Goal: Check status: Check status

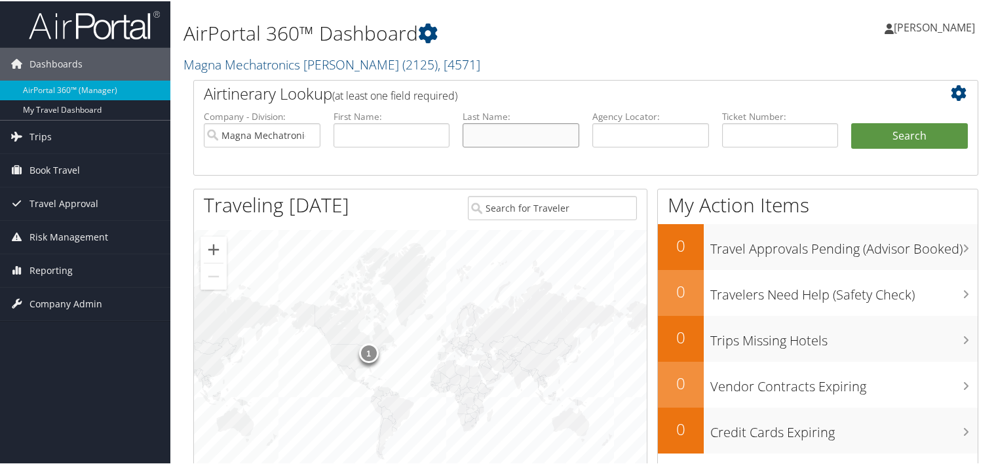
click at [494, 138] on input "text" at bounding box center [521, 134] width 117 height 24
type input "[PERSON_NAME]"
click at [851, 122] on button "Search" at bounding box center [909, 135] width 117 height 26
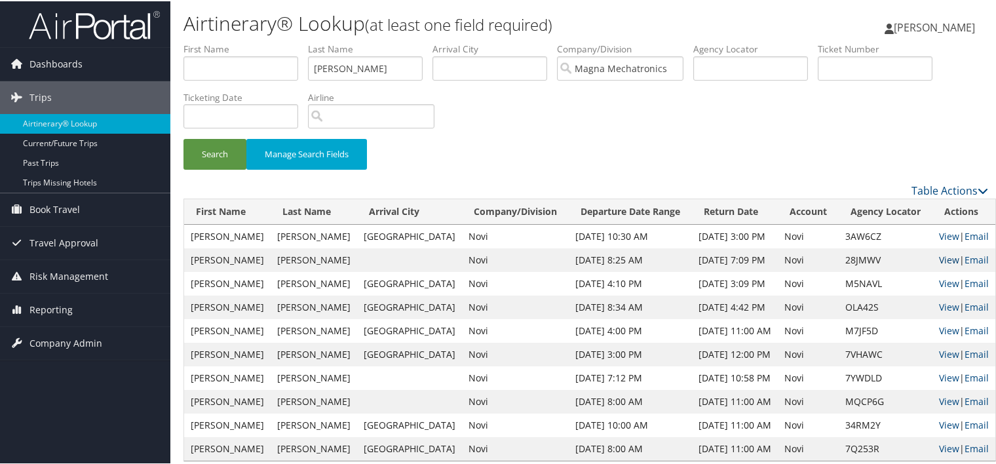
click at [939, 257] on link "View" at bounding box center [949, 258] width 20 height 12
click at [939, 236] on link "View" at bounding box center [949, 235] width 20 height 12
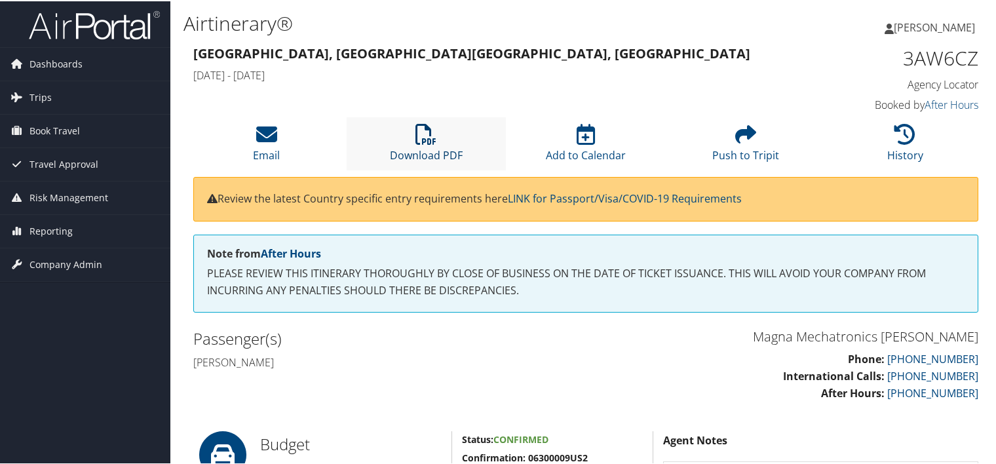
click at [418, 134] on icon at bounding box center [426, 133] width 21 height 21
